Goal: Find contact information: Find contact information

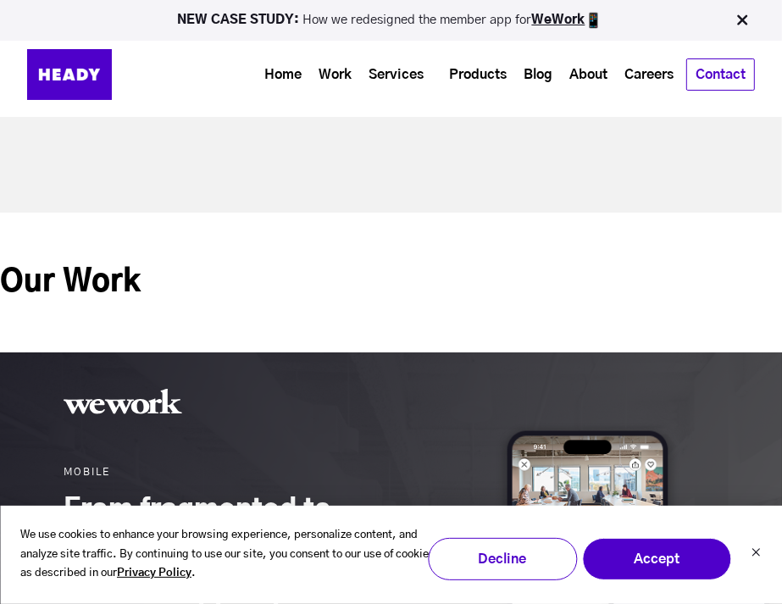
scroll to position [662, 0]
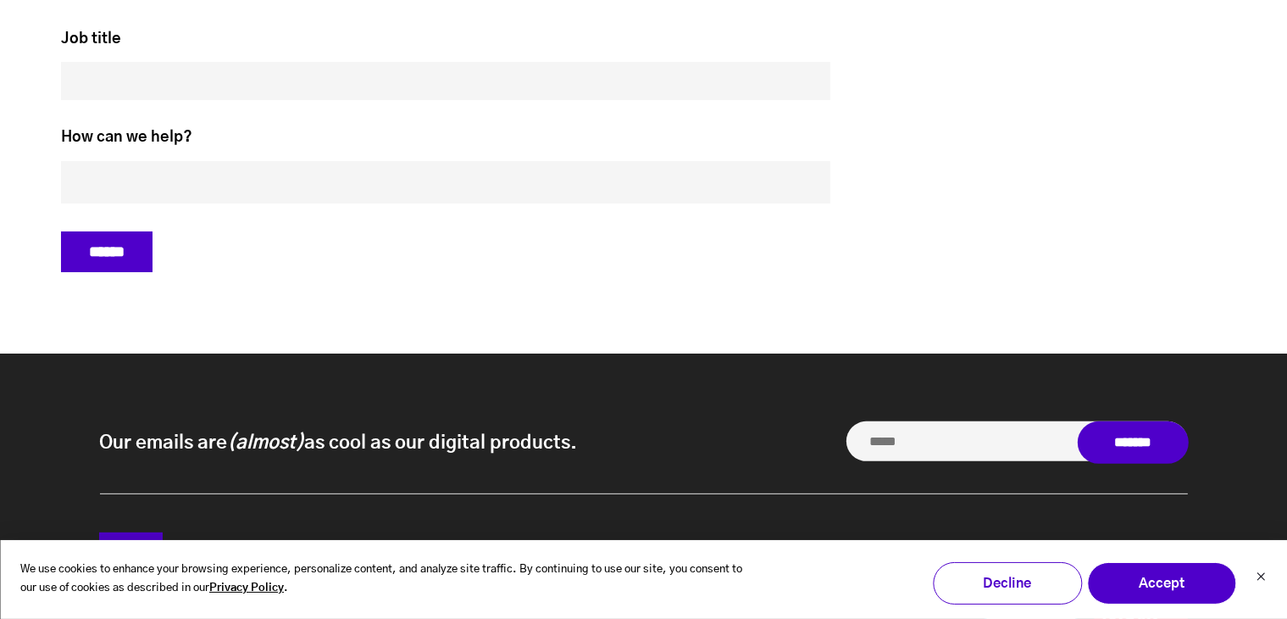
scroll to position [7356, 0]
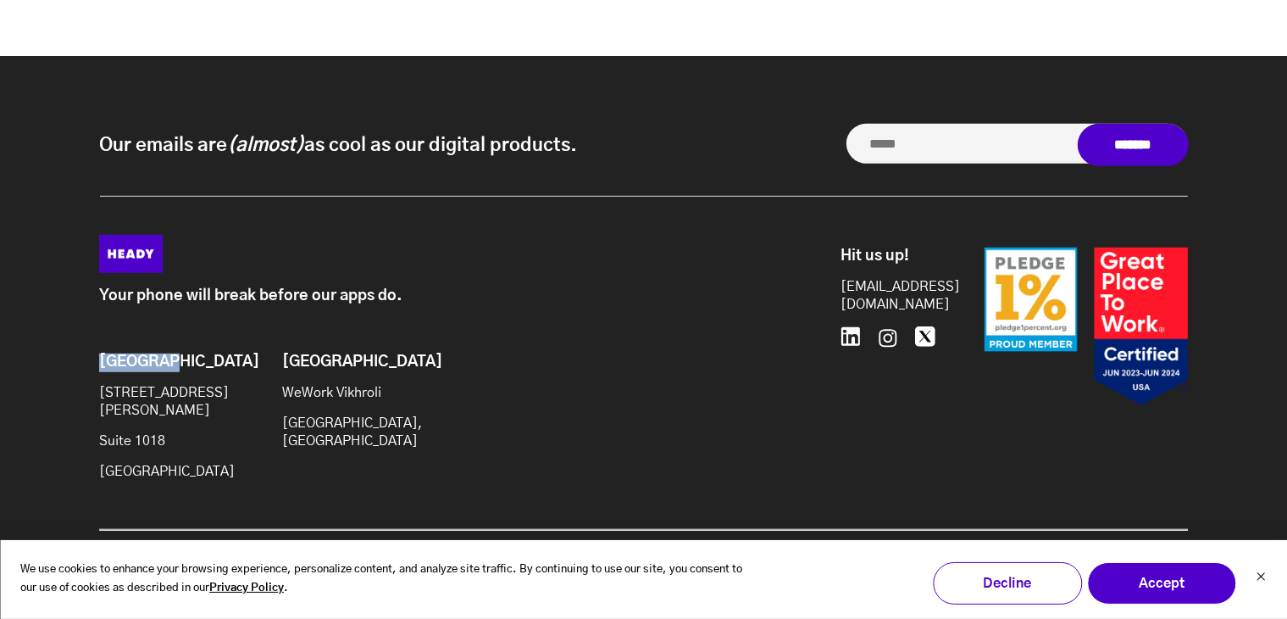
drag, startPoint x: 168, startPoint y: 375, endPoint x: 92, endPoint y: 371, distance: 76.4
click at [92, 371] on div "Your phone will break before our apps do. Brooklyn [STREET_ADDRESS][PERSON_NAME…" at bounding box center [643, 405] width 1123 height 340
copy h6 "[GEOGRAPHIC_DATA]"
drag, startPoint x: 217, startPoint y: 462, endPoint x: 102, endPoint y: 461, distance: 115.2
click at [102, 463] on p "[GEOGRAPHIC_DATA]" at bounding box center [167, 472] width 137 height 18
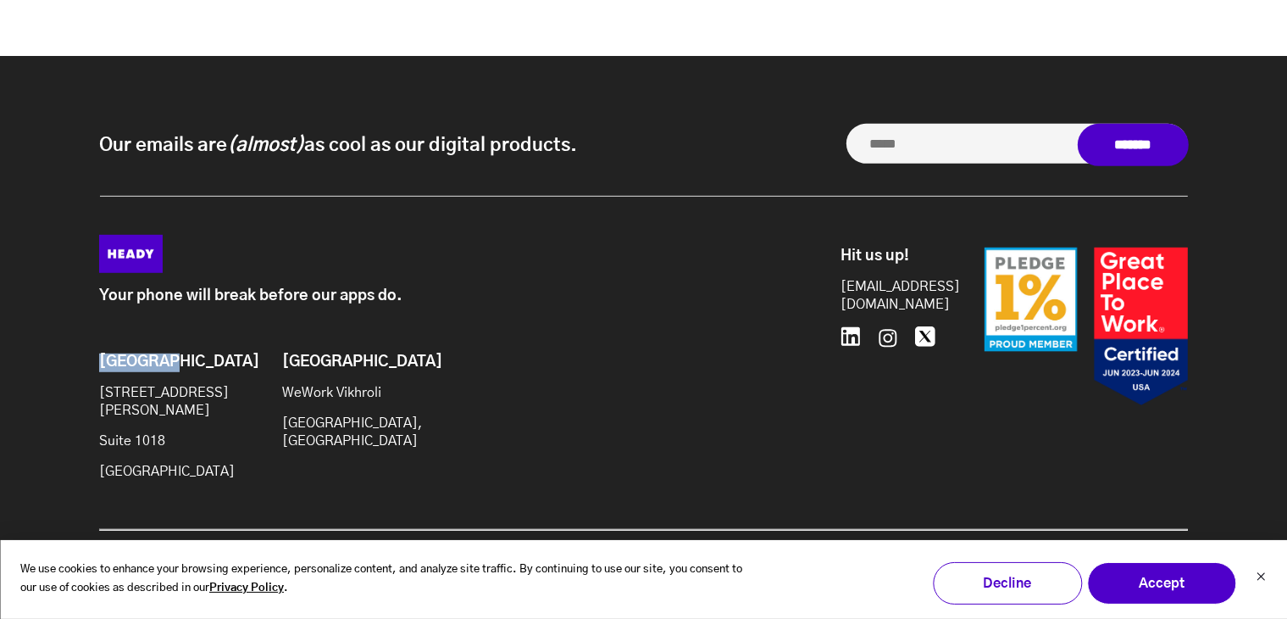
copy p "[GEOGRAPHIC_DATA]"
click at [633, 286] on div "Your phone will break before our apps do." at bounding box center [431, 289] width 665 height 32
